Goal: Information Seeking & Learning: Learn about a topic

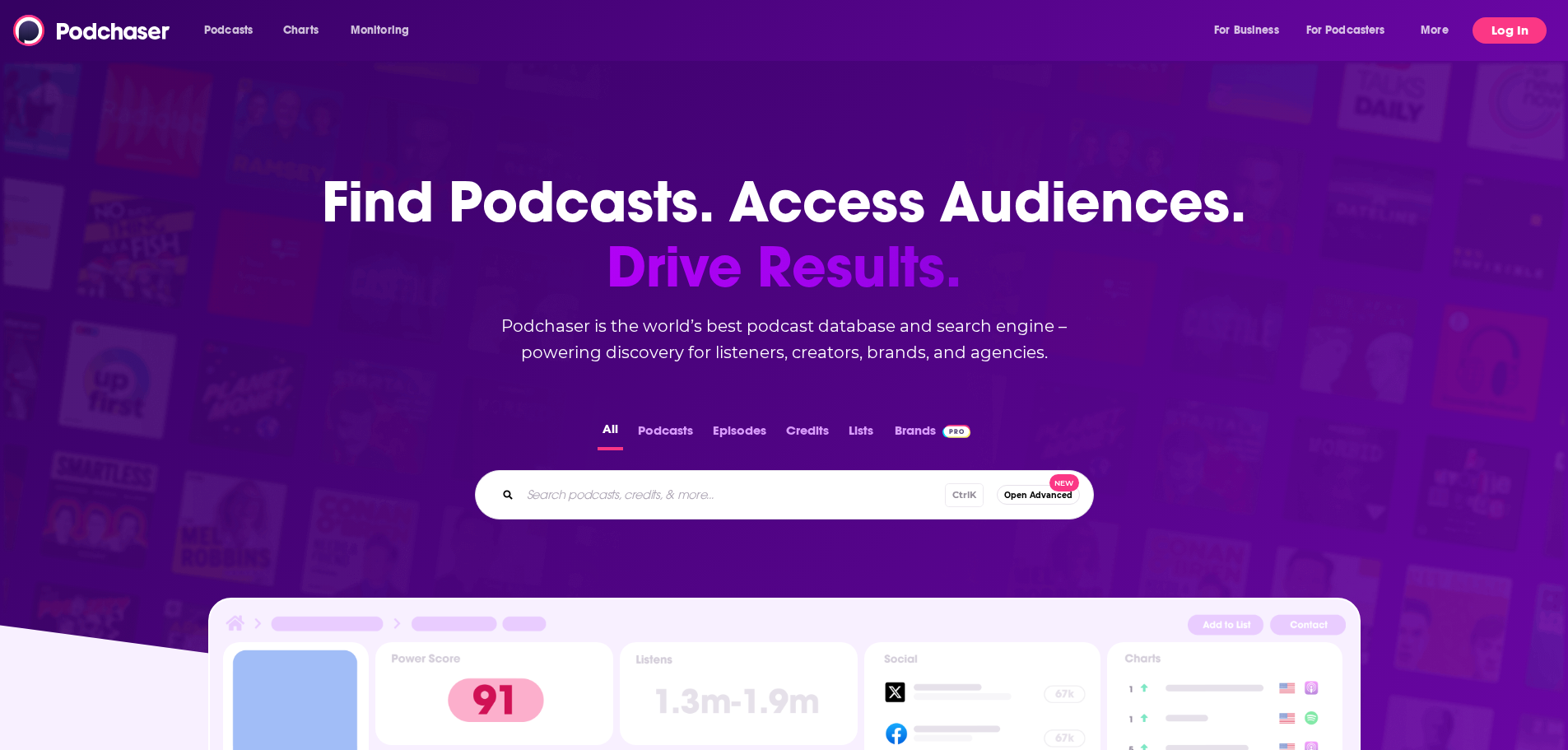
click at [1505, 25] on button "Log In" at bounding box center [1510, 31] width 75 height 26
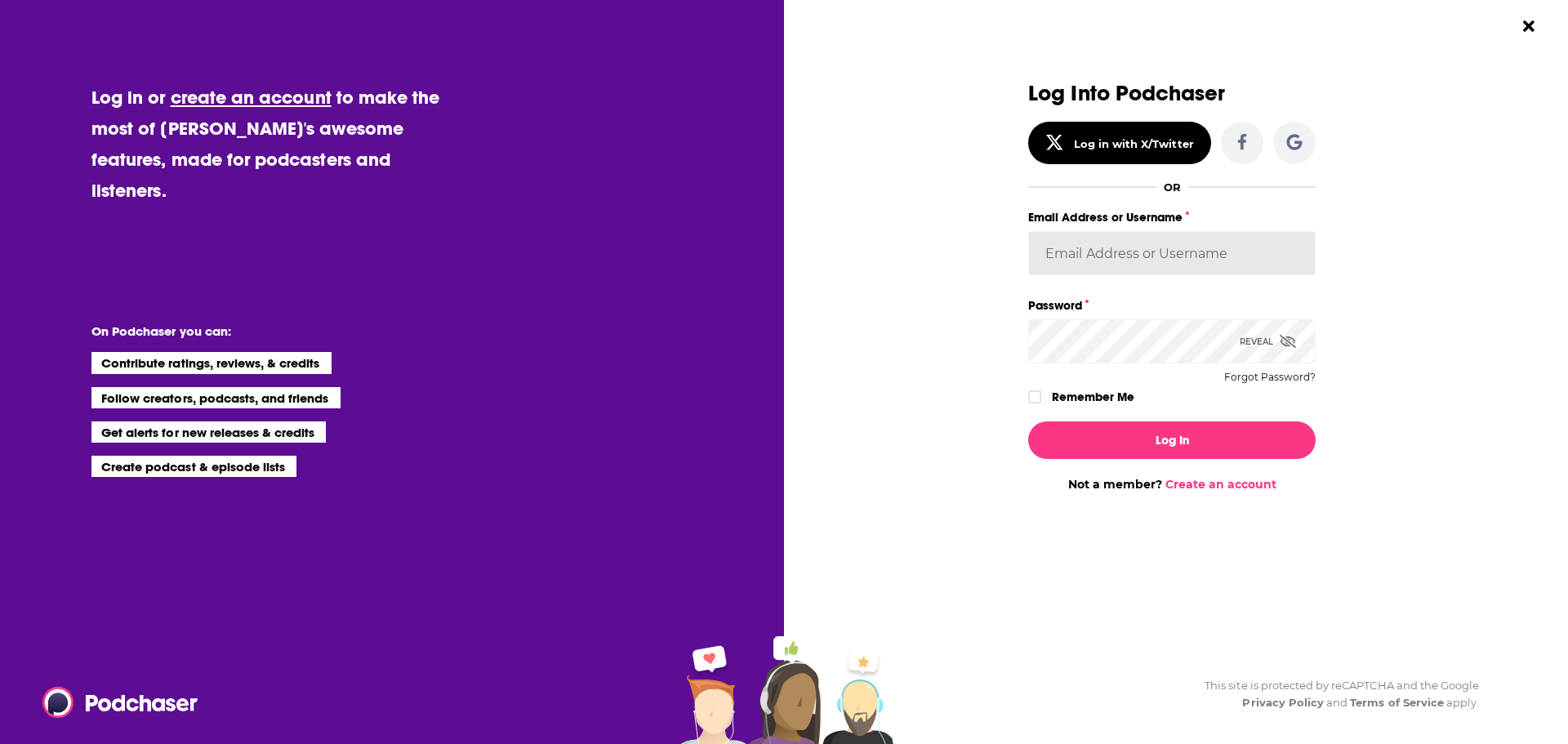
drag, startPoint x: 1188, startPoint y: 219, endPoint x: 1176, endPoint y: 242, distance: 25.9
click at [1188, 221] on label "Email Address or Username" at bounding box center [1171, 217] width 287 height 21
click at [1188, 231] on input "Email Address or Username" at bounding box center [1171, 253] width 287 height 44
click at [1175, 245] on input "Email Address or Username" at bounding box center [1171, 253] width 287 height 44
type input "dbartlett"
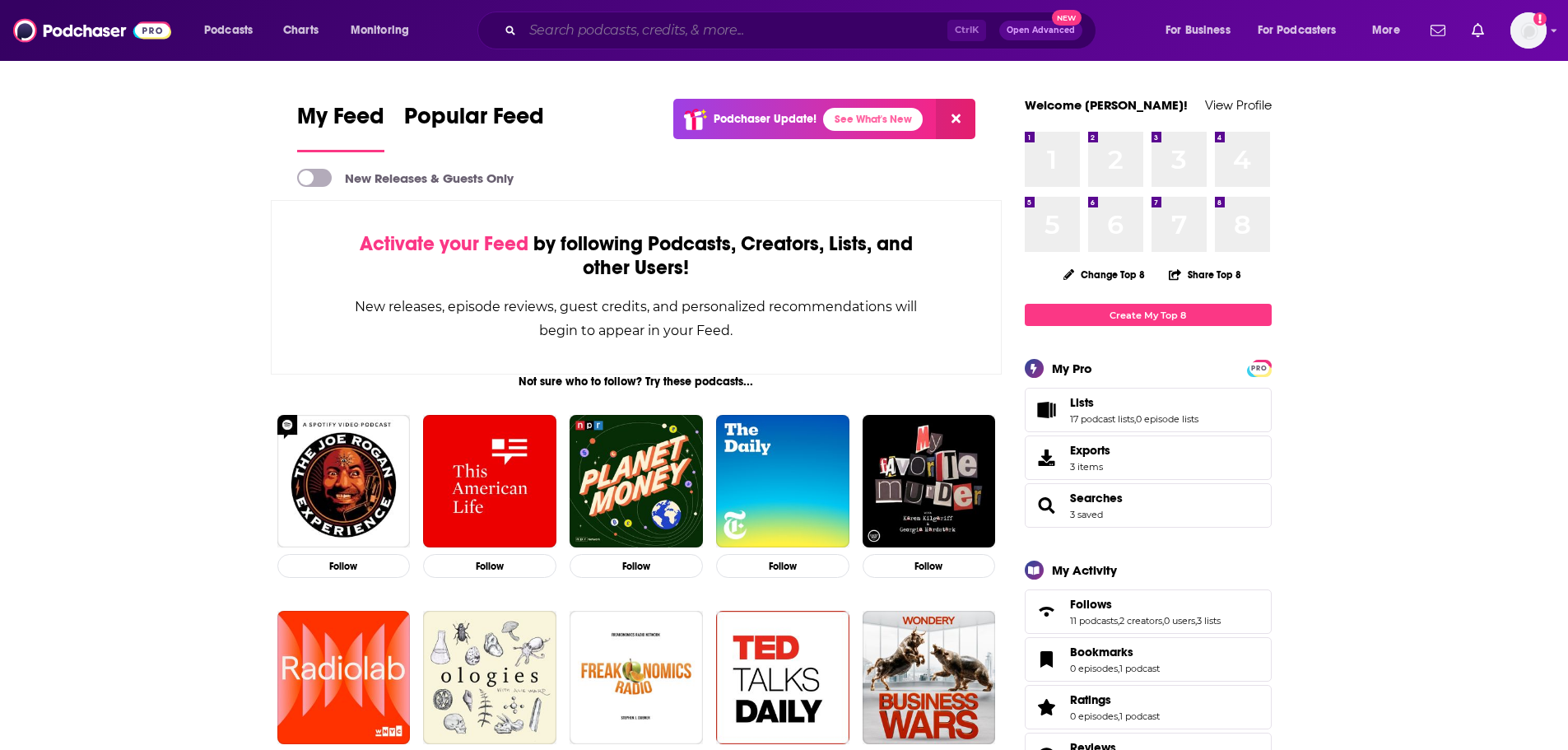
click at [777, 23] on input "Search podcasts, credits, & more..." at bounding box center [735, 31] width 425 height 26
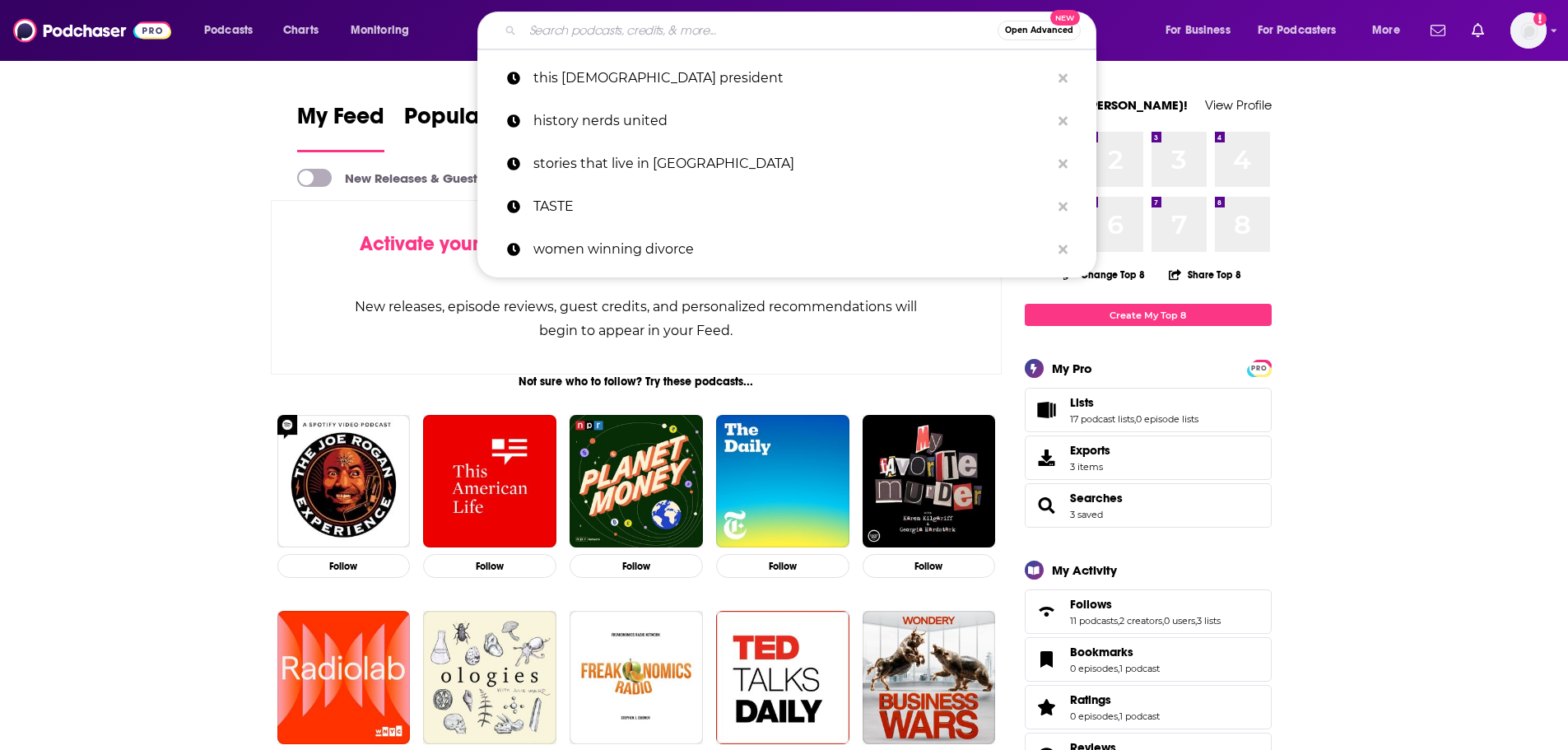
paste input "The Secret Life of Books"
type input "The Secret Life of Books"
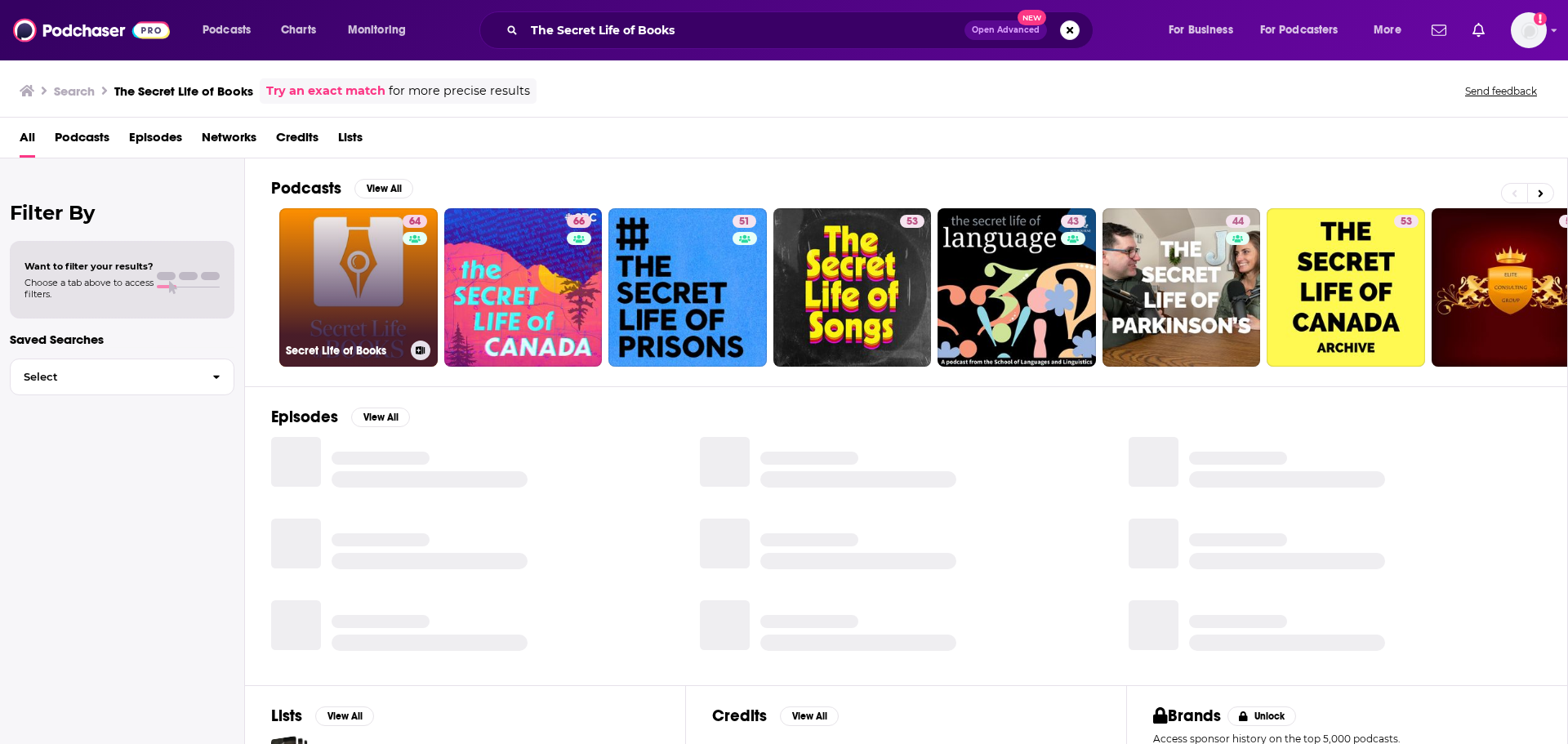
click at [337, 266] on link "64 Secret Life of Books" at bounding box center [358, 287] width 158 height 158
